Goal: Navigation & Orientation: Find specific page/section

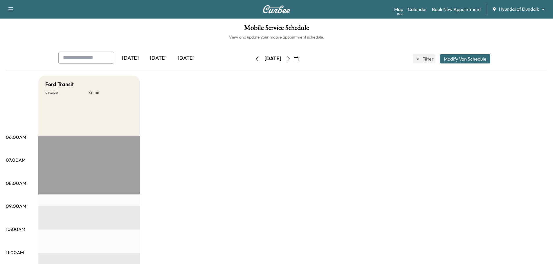
click at [165, 61] on div "[DATE]" at bounding box center [158, 58] width 28 height 13
click at [252, 59] on button "button" at bounding box center [257, 58] width 10 height 9
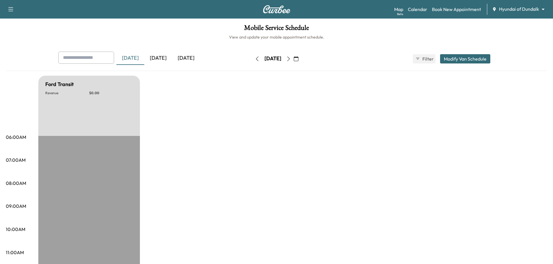
click at [255, 59] on icon "button" at bounding box center [257, 59] width 5 height 5
click at [252, 59] on button "button" at bounding box center [257, 58] width 10 height 9
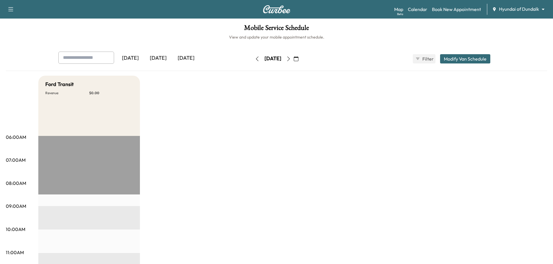
click at [255, 59] on icon "button" at bounding box center [257, 59] width 5 height 5
click at [252, 59] on button "button" at bounding box center [257, 58] width 10 height 9
click at [252, 59] on div "[DATE]" at bounding box center [272, 58] width 41 height 9
click at [256, 59] on icon "button" at bounding box center [257, 59] width 3 height 5
click at [252, 59] on button "button" at bounding box center [257, 58] width 10 height 9
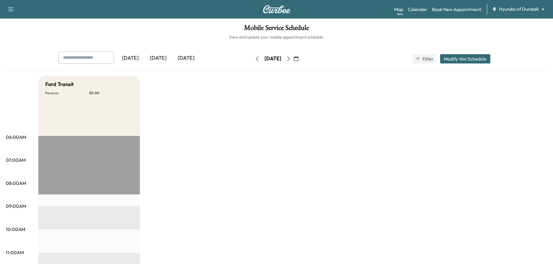
click at [252, 54] on button "button" at bounding box center [257, 58] width 10 height 9
